Goal: Information Seeking & Learning: Learn about a topic

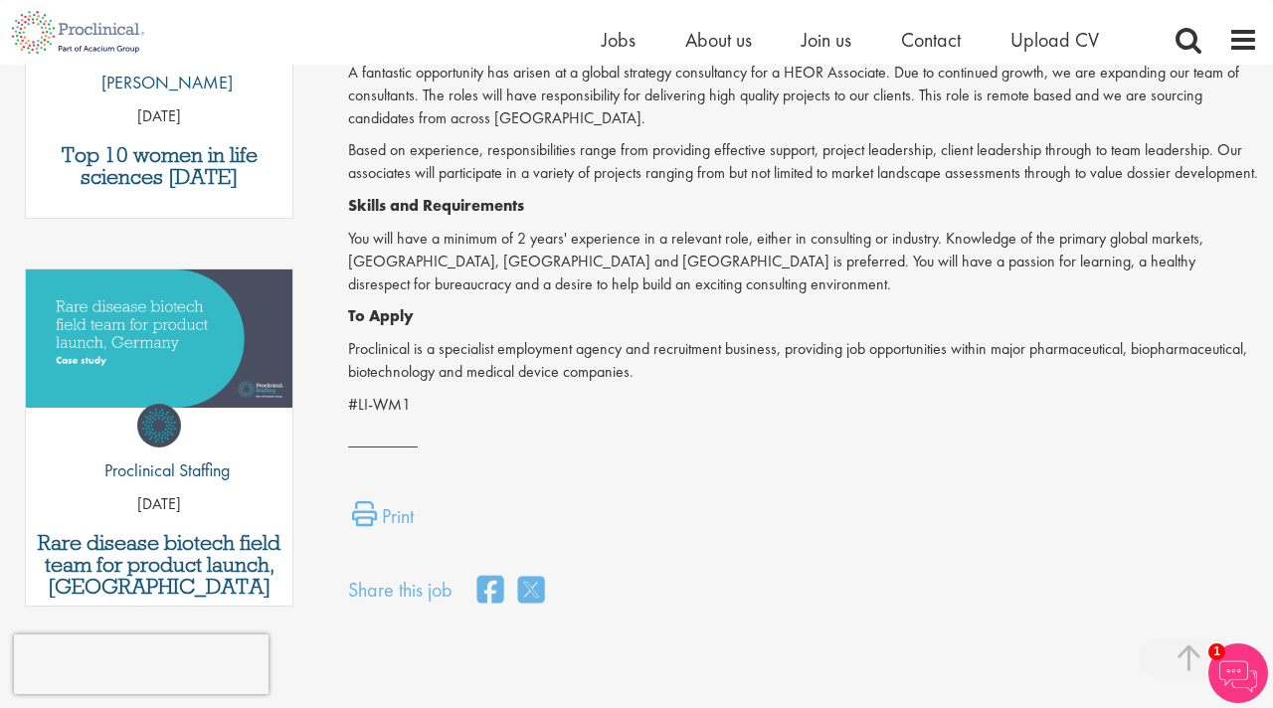
scroll to position [431, 0]
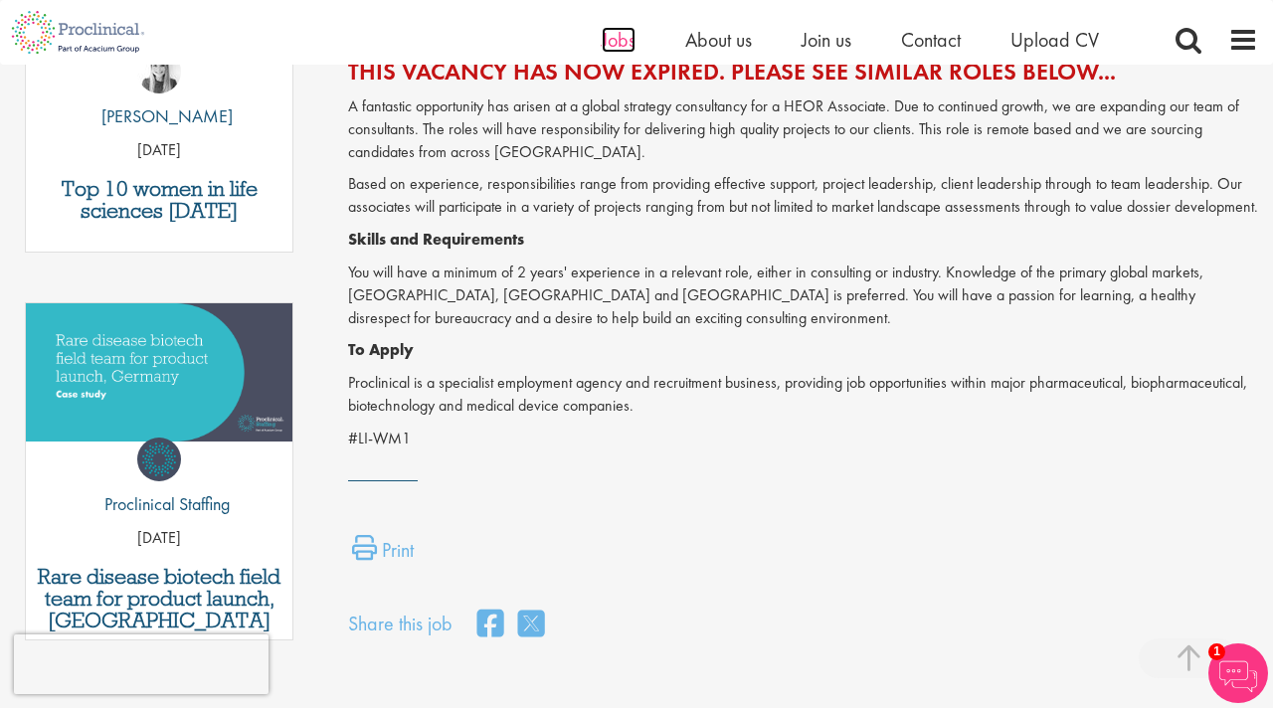
click at [619, 40] on span "Jobs" at bounding box center [619, 40] width 34 height 26
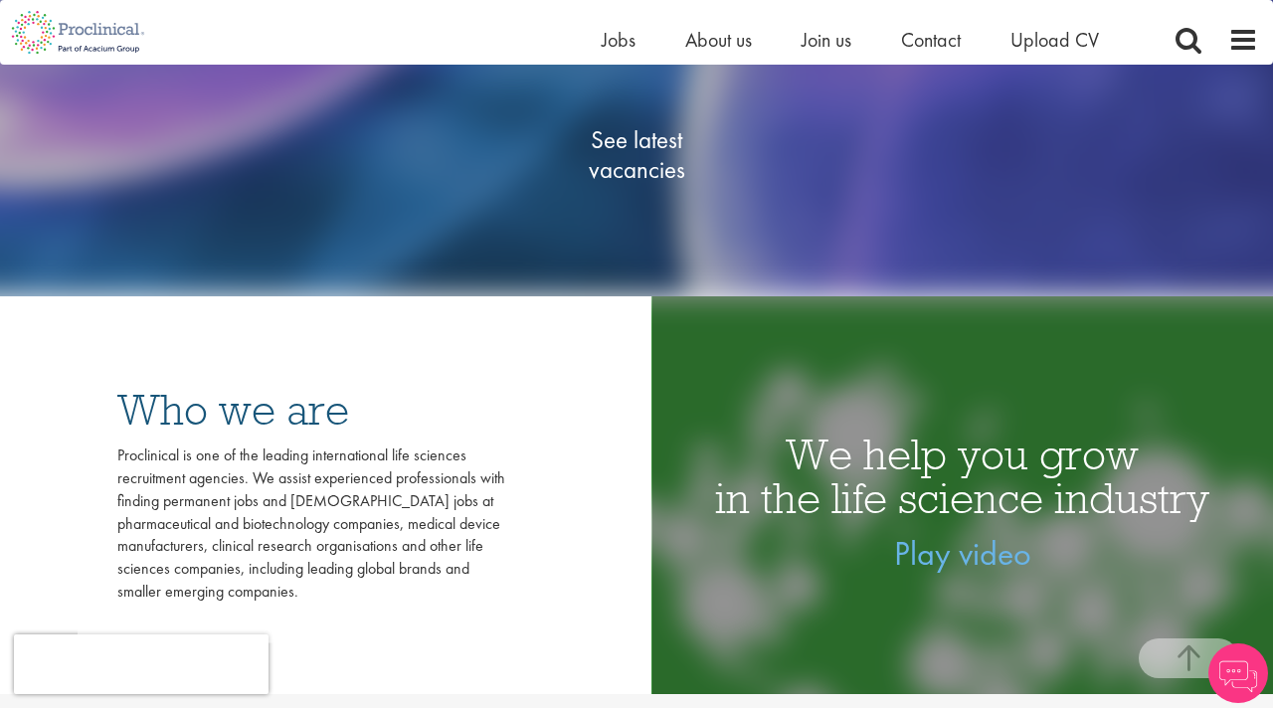
scroll to position [389, 0]
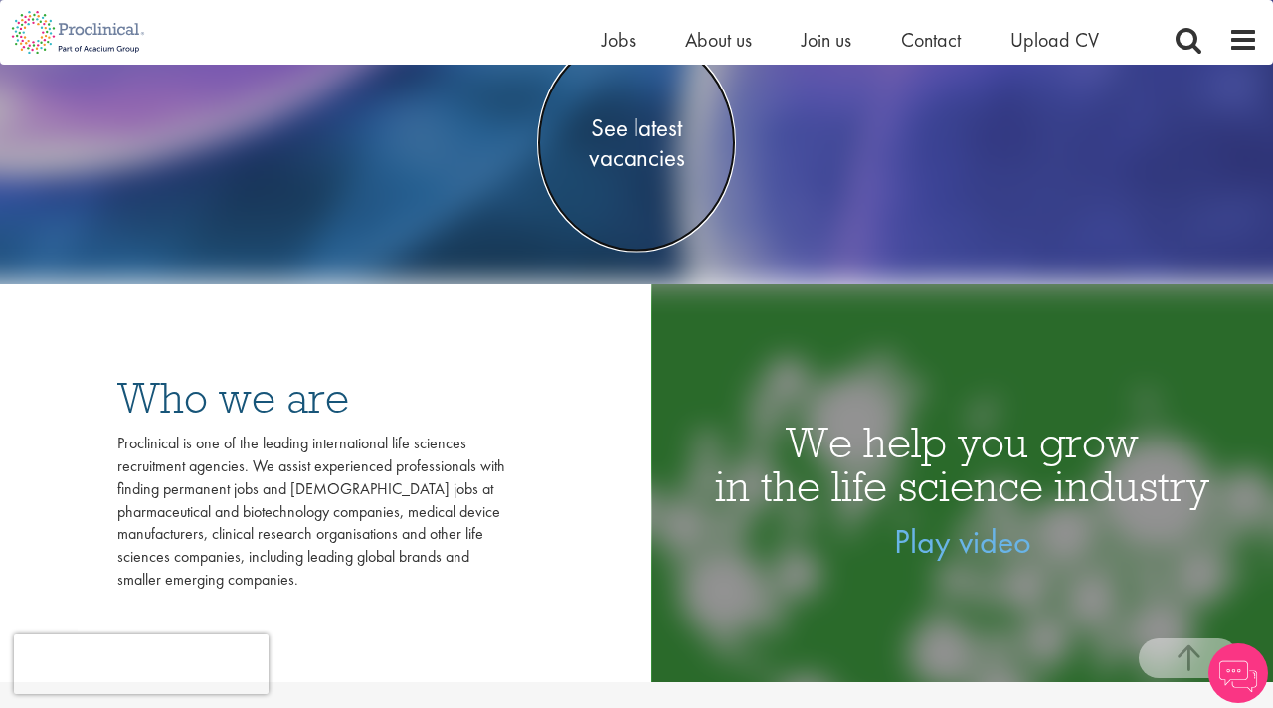
click at [638, 150] on span "See latest vacancies" at bounding box center [636, 142] width 199 height 60
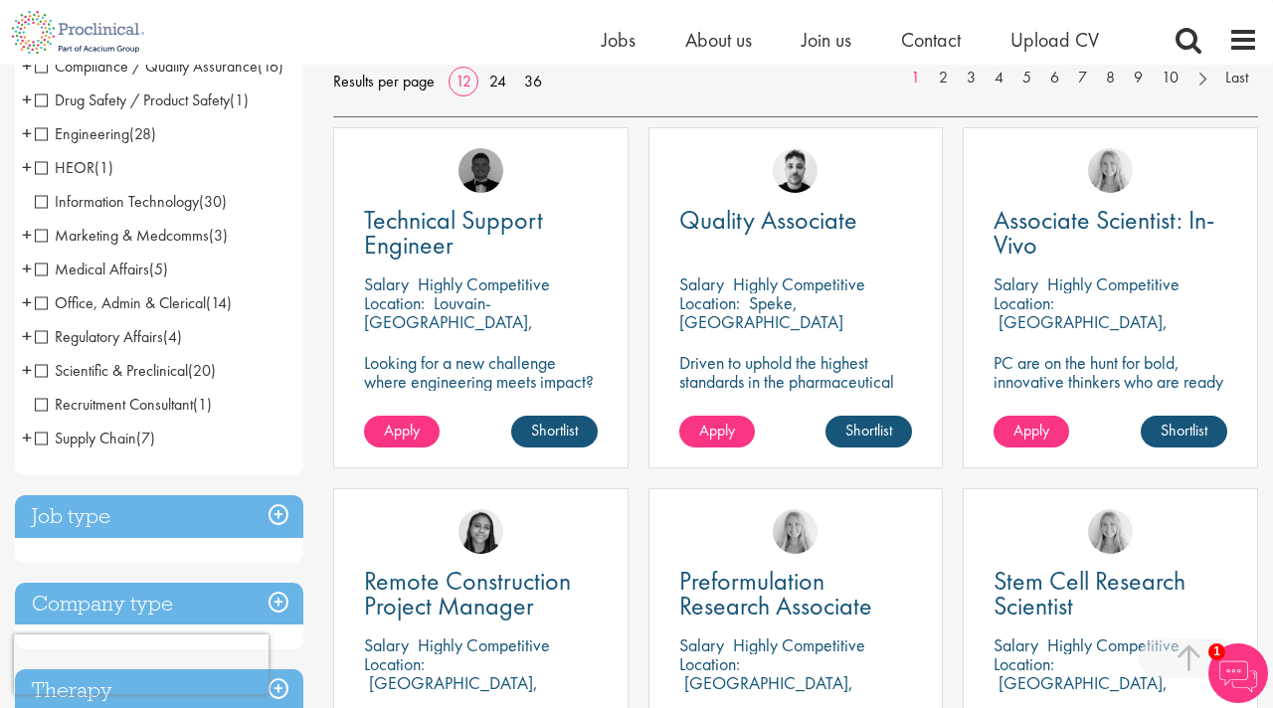
scroll to position [327, 0]
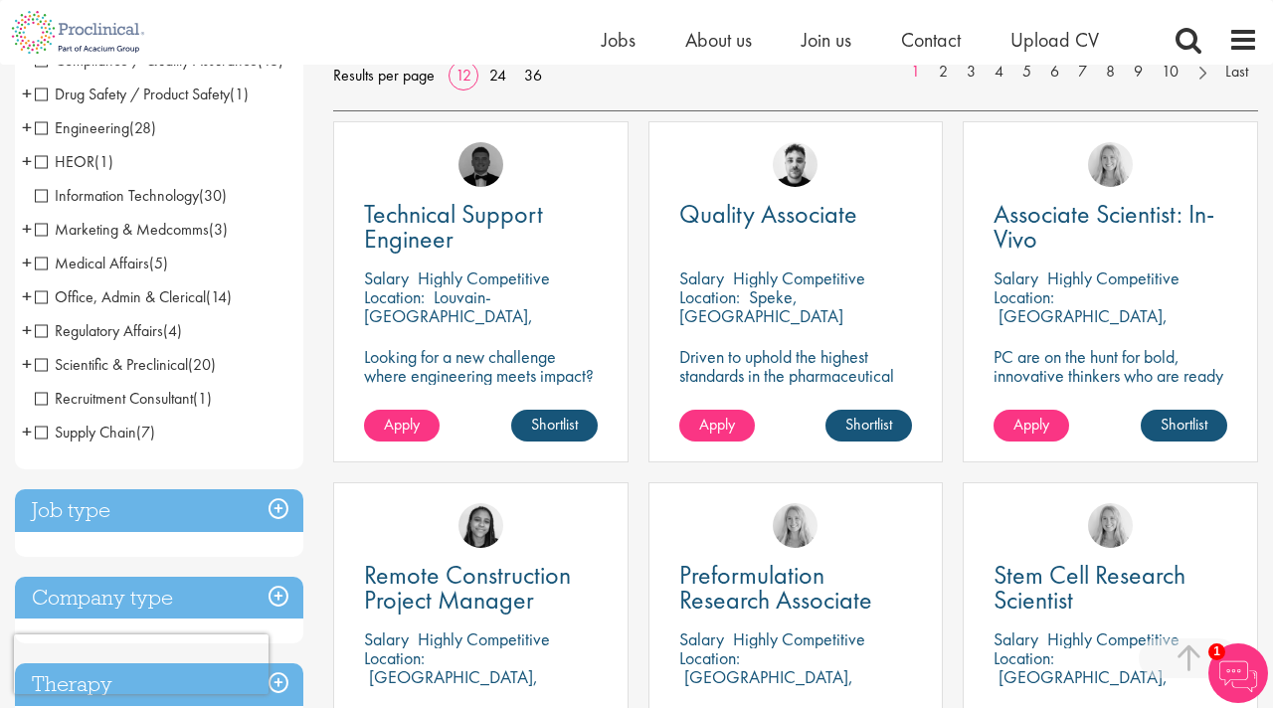
click at [42, 240] on span "Marketing & Medcomms" at bounding box center [122, 229] width 174 height 21
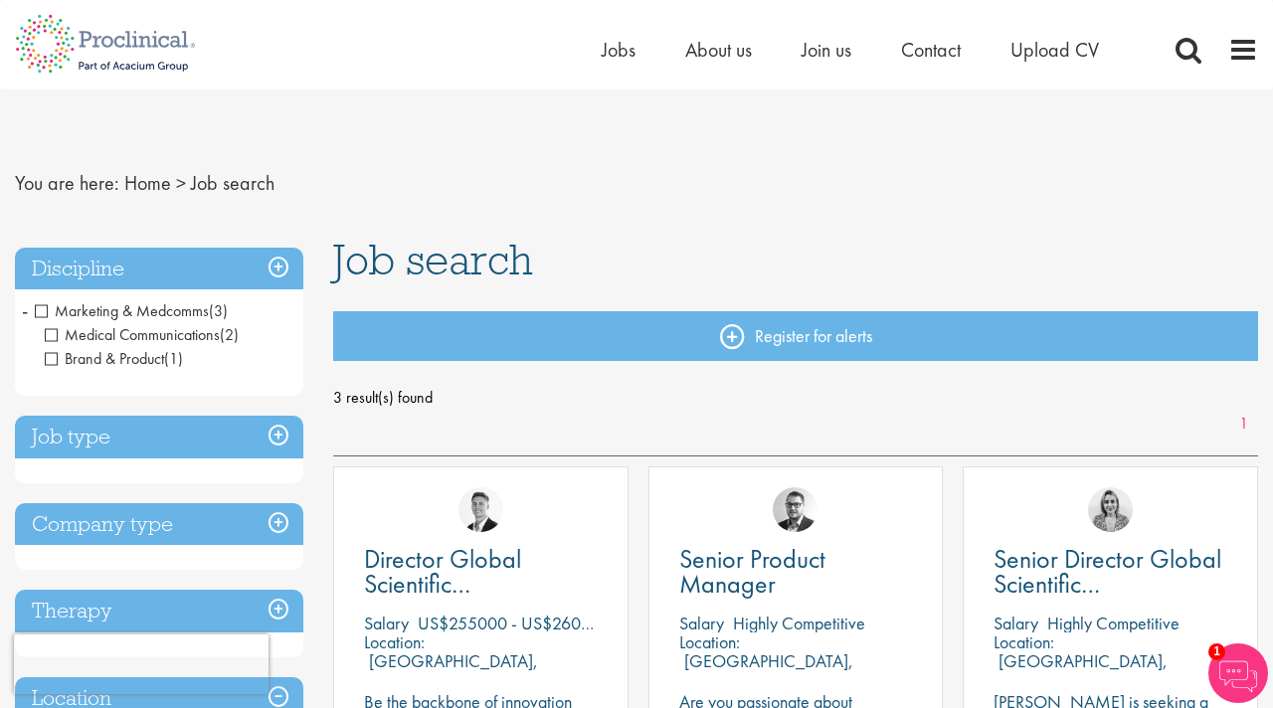
click at [279, 268] on h3 "Discipline" at bounding box center [159, 269] width 288 height 43
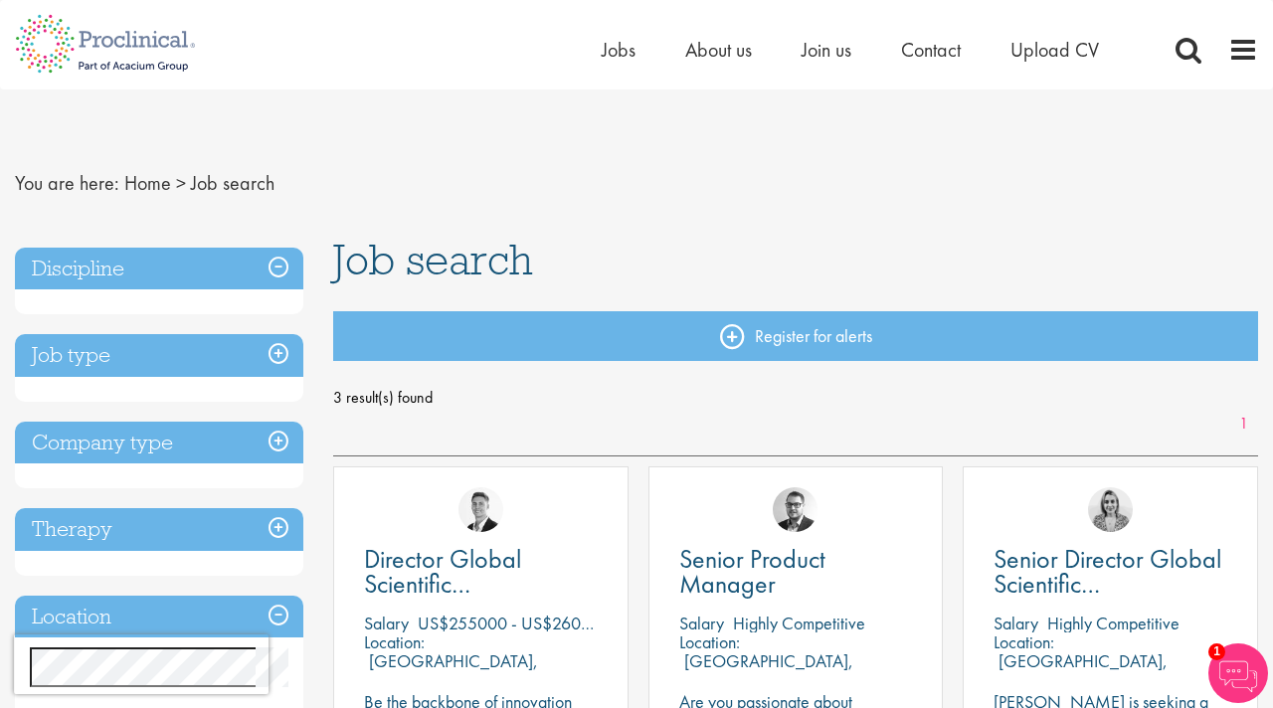
click at [279, 268] on h3 "Discipline" at bounding box center [159, 269] width 288 height 43
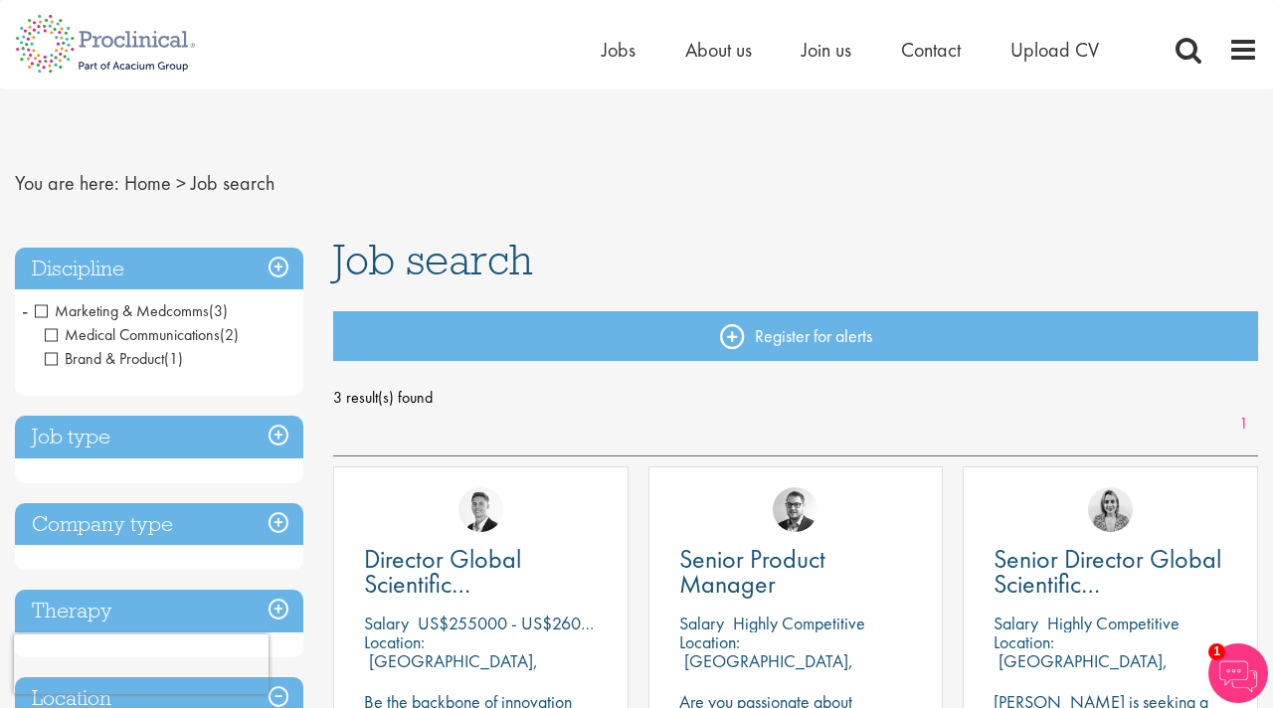
click at [44, 305] on span "Marketing & Medcomms" at bounding box center [122, 310] width 174 height 21
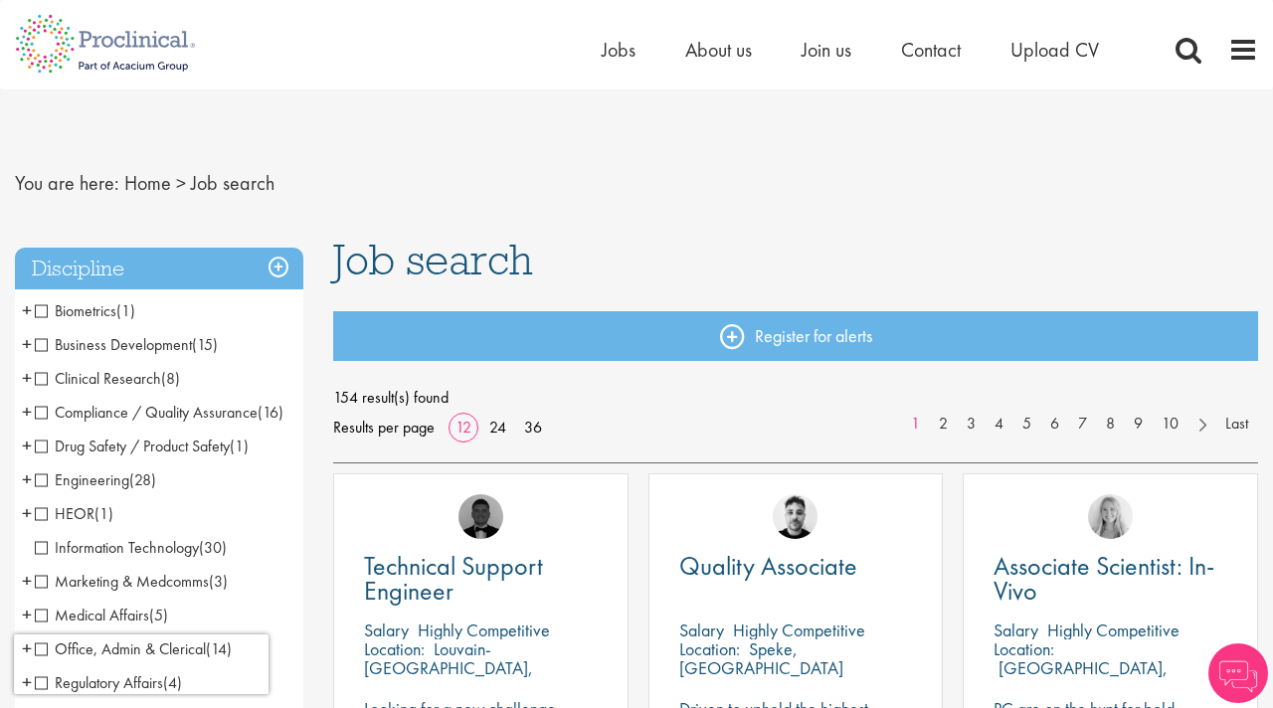
click at [42, 346] on span "Business Development" at bounding box center [113, 344] width 157 height 21
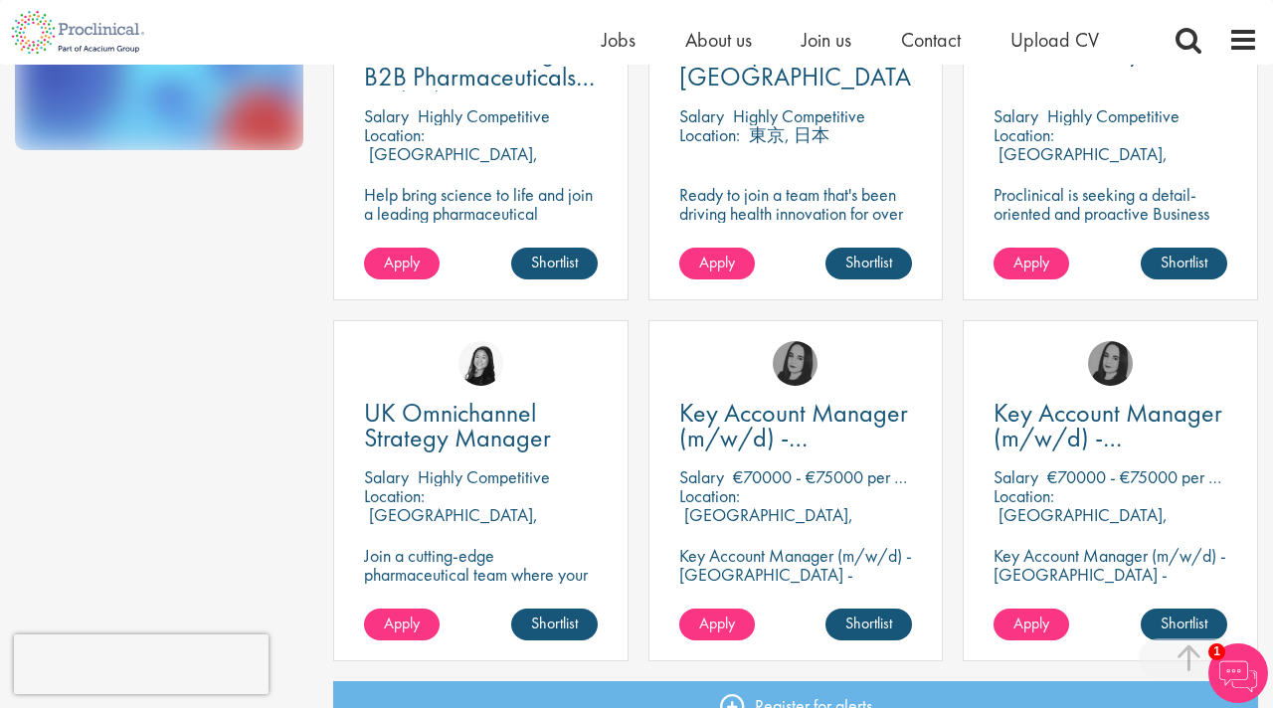
scroll to position [1194, 0]
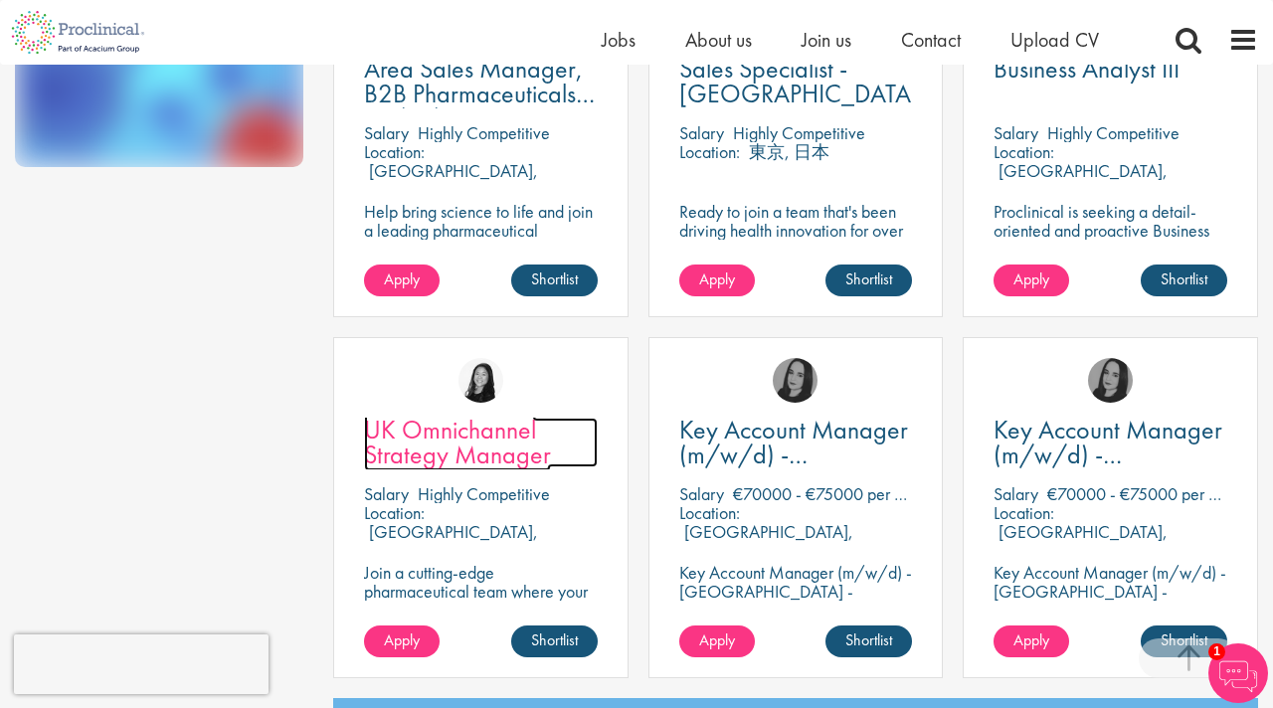
click at [480, 449] on span "UK Omnichannel Strategy Manager" at bounding box center [457, 442] width 187 height 59
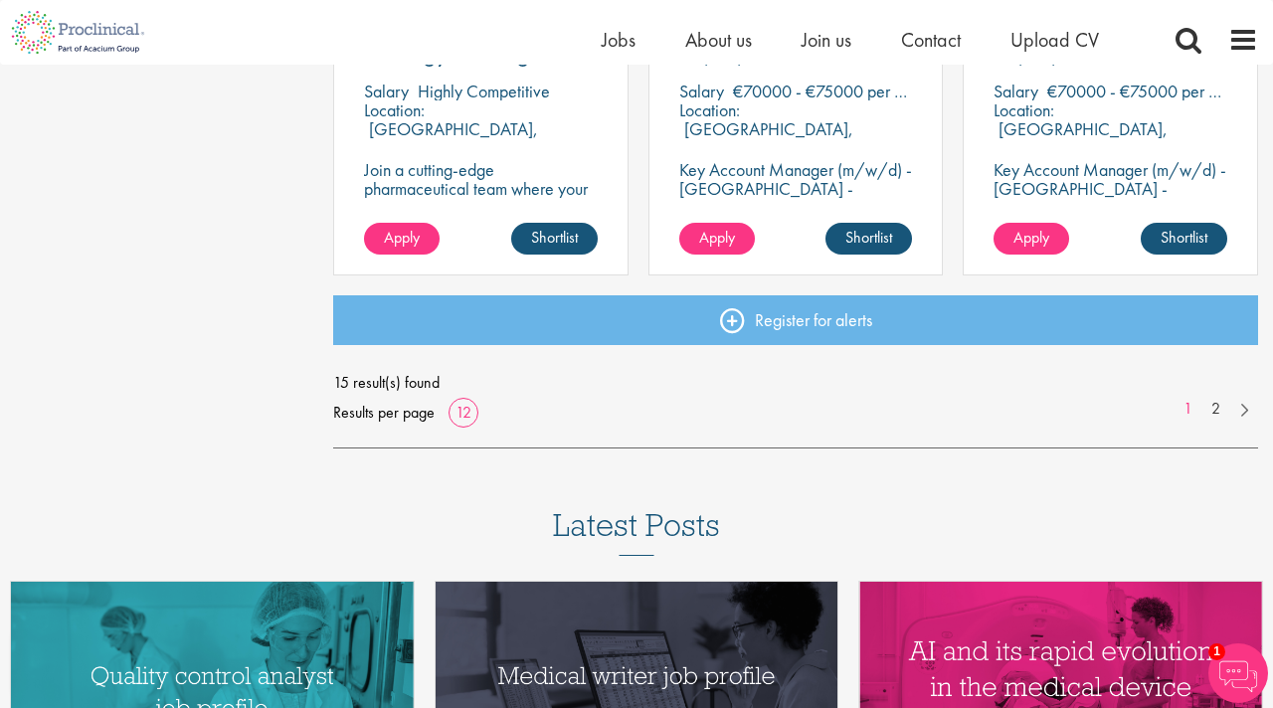
scroll to position [1536, 0]
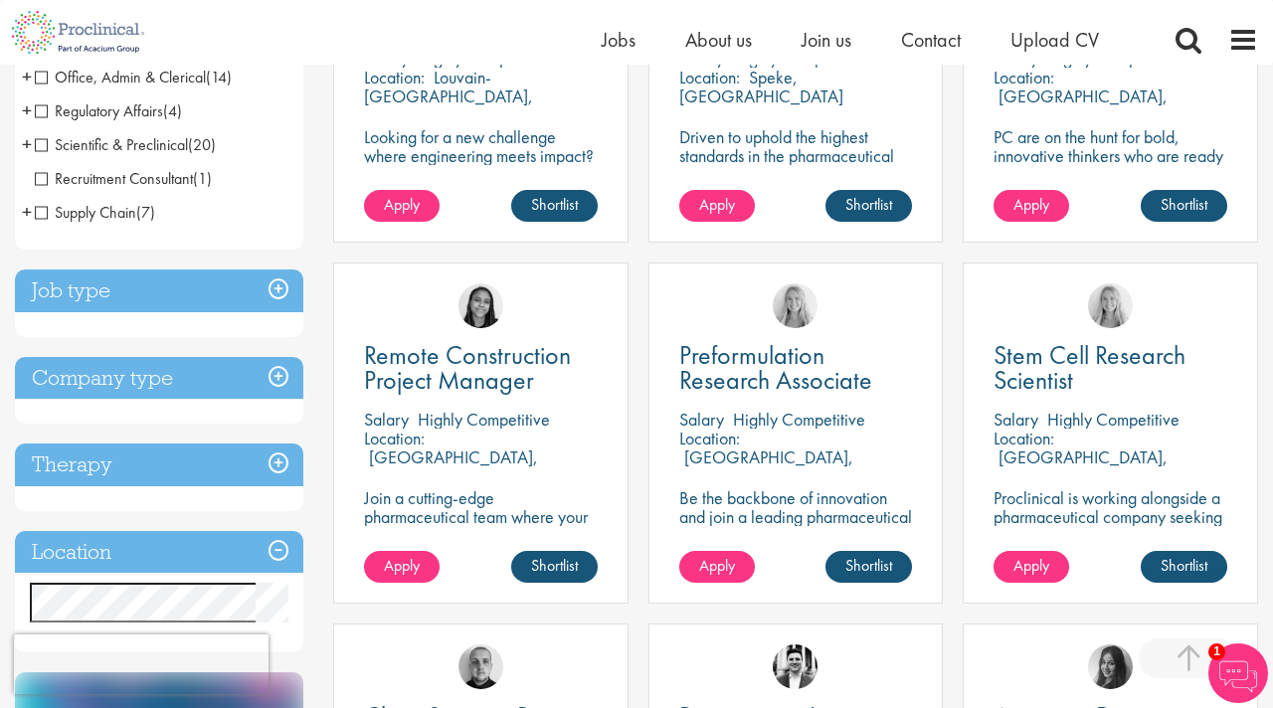
scroll to position [577, 0]
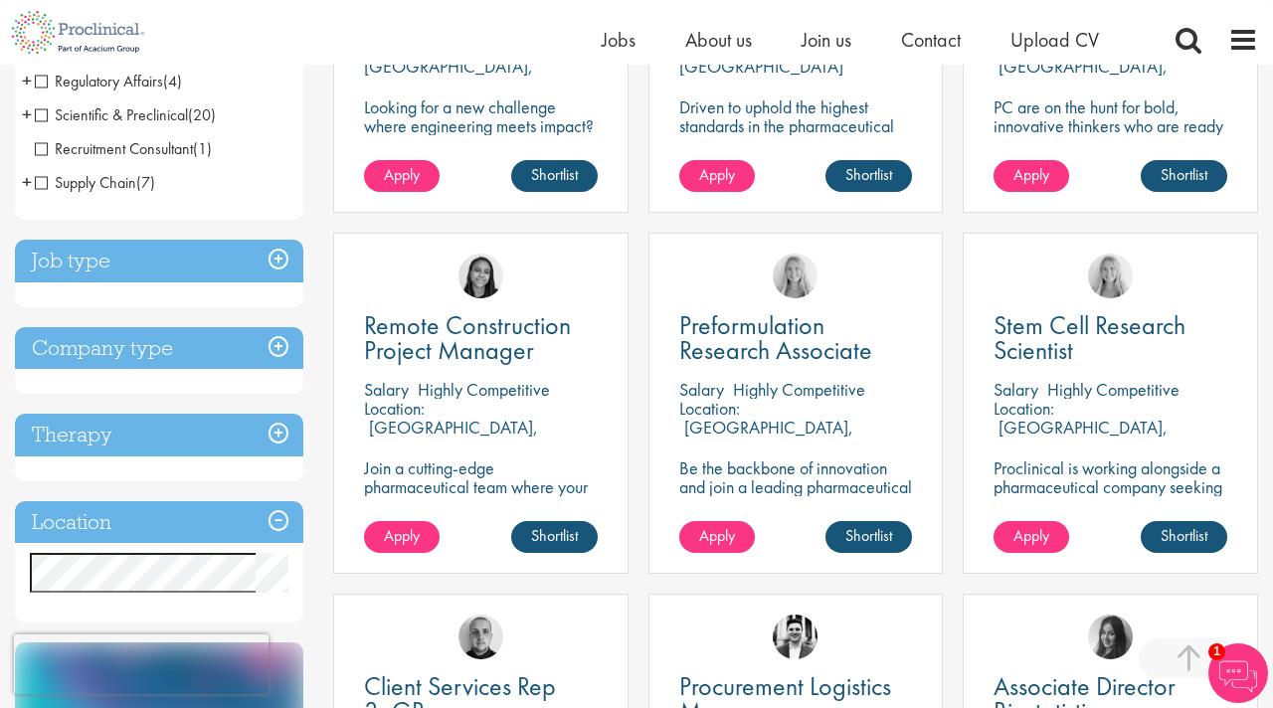
click at [38, 193] on span "Supply Chain" at bounding box center [85, 182] width 101 height 21
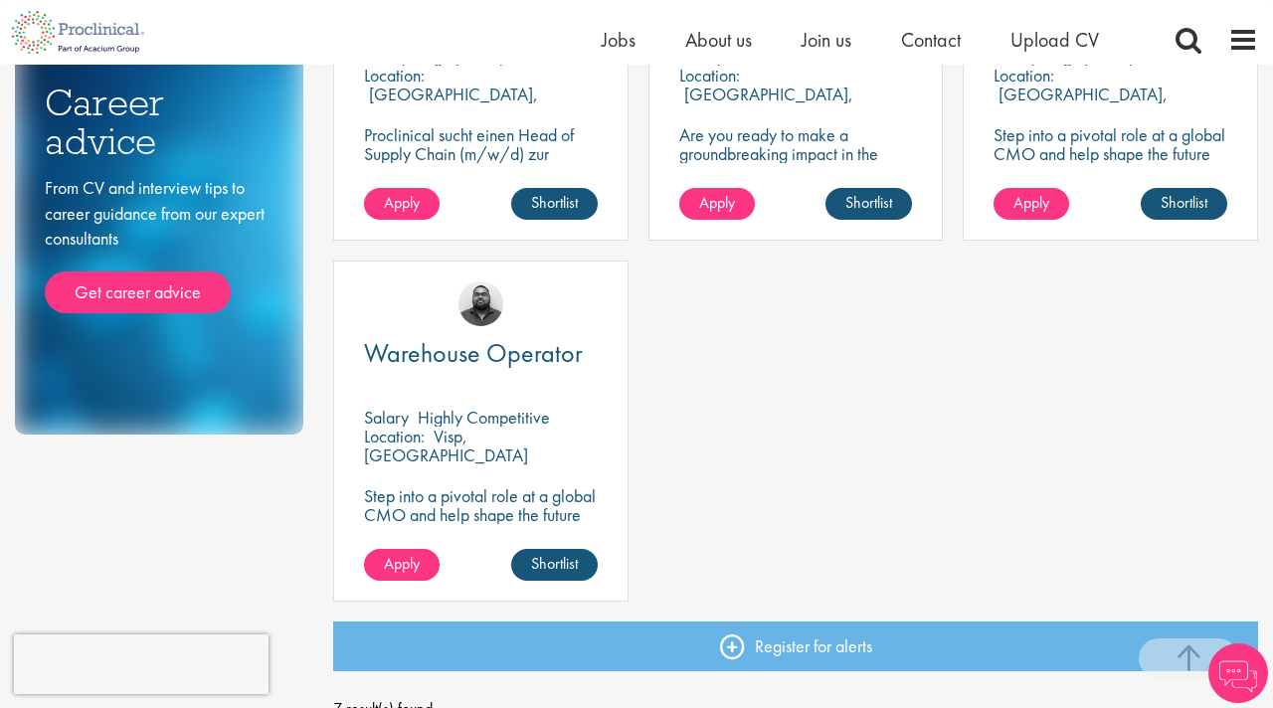
scroll to position [904, 0]
